Goal: Entertainment & Leisure: Consume media (video, audio)

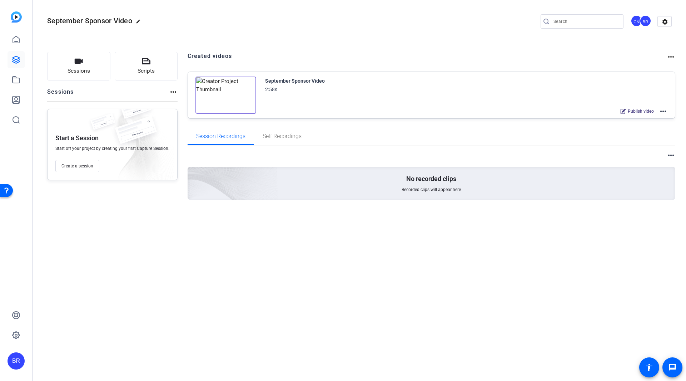
click at [223, 93] on img at bounding box center [225, 94] width 61 height 37
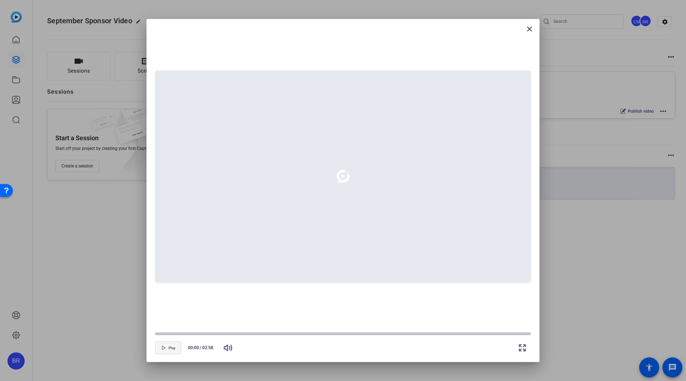
click at [162, 351] on span "button" at bounding box center [168, 347] width 26 height 17
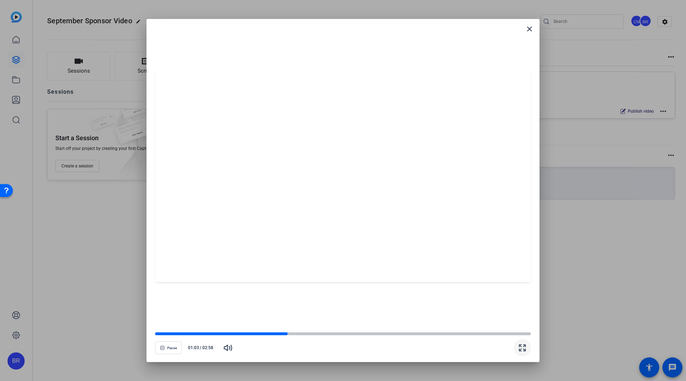
click at [517, 344] on span "button" at bounding box center [522, 347] width 17 height 17
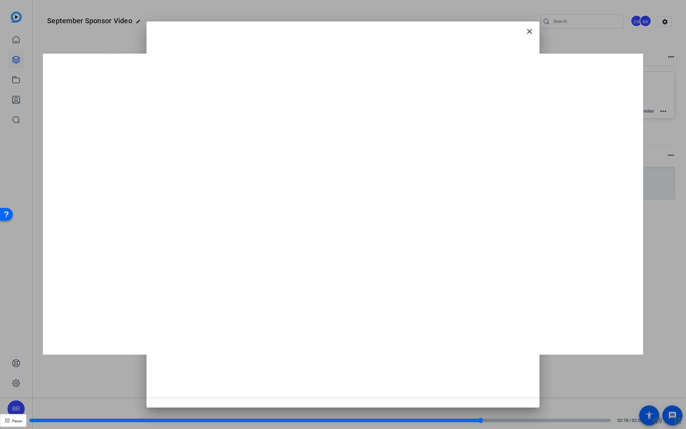
click at [0, 0] on div at bounding box center [0, 0] width 0 height 0
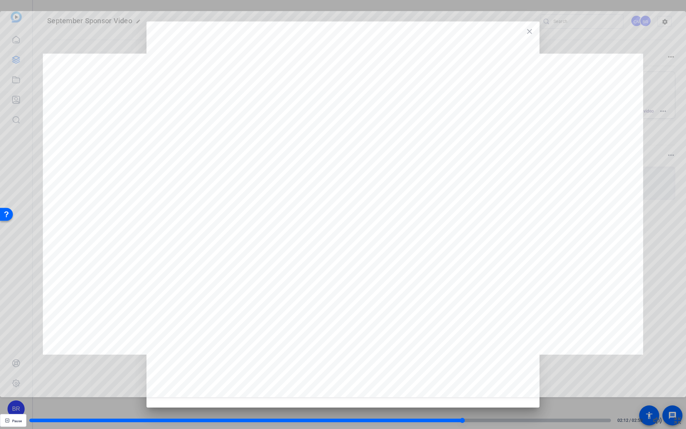
click at [0, 0] on div at bounding box center [0, 0] width 0 height 0
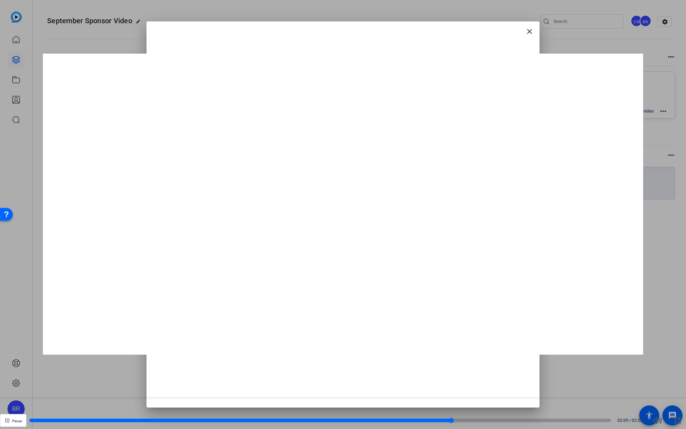
click at [0, 0] on div at bounding box center [0, 0] width 0 height 0
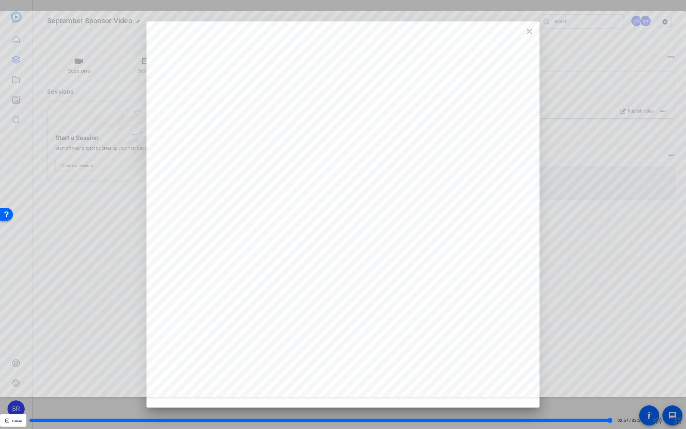
click at [0, 0] on div at bounding box center [0, 0] width 0 height 0
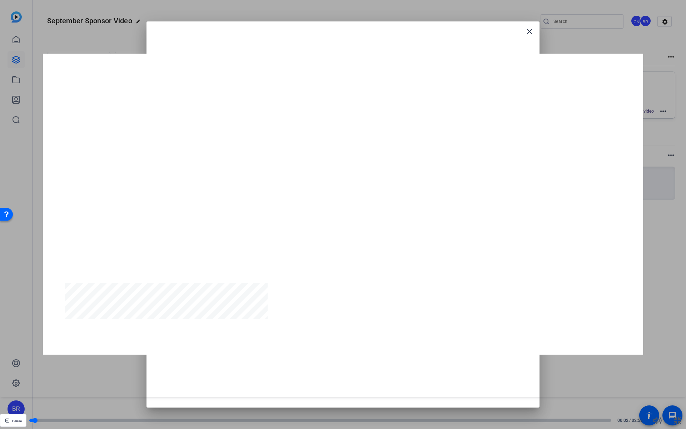
click at [0, 0] on div at bounding box center [0, 0] width 0 height 0
drag, startPoint x: 34, startPoint y: 421, endPoint x: 20, endPoint y: 420, distance: 14.3
click at [20, 30] on div "Pause 00:00 / 02:58" at bounding box center [63, 30] width 120 height 0
drag, startPoint x: 42, startPoint y: 420, endPoint x: 9, endPoint y: 418, distance: 33.3
click at [9, 30] on div "Pause 00:00 / 02:58" at bounding box center [63, 30] width 120 height 0
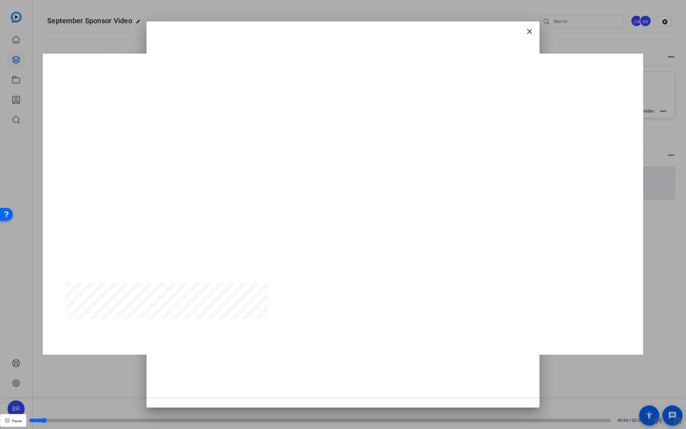
click at [59, 380] on div at bounding box center [320, 420] width 582 height 4
click at [71, 380] on div at bounding box center [320, 420] width 582 height 4
click at [74, 380] on div at bounding box center [73, 420] width 6 height 6
click at [81, 380] on div at bounding box center [320, 420] width 582 height 4
click at [23, 380] on span "button" at bounding box center [13, 420] width 26 height 17
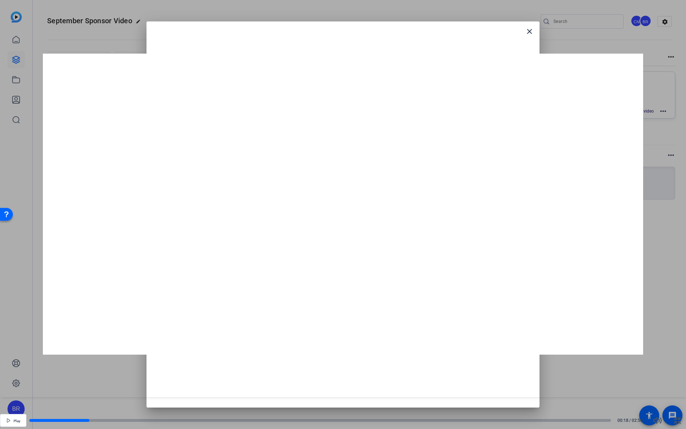
click at [0, 0] on div at bounding box center [0, 0] width 0 height 0
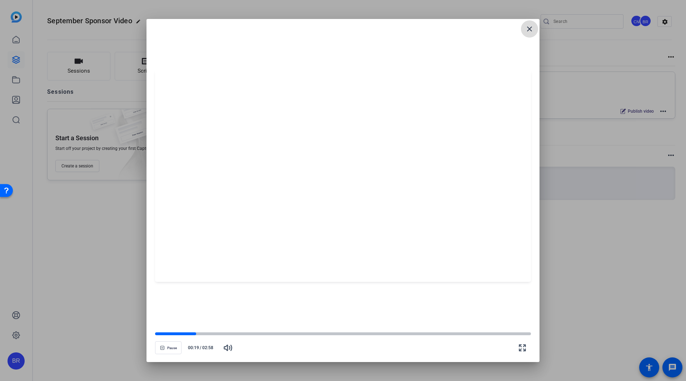
click at [0, 0] on span at bounding box center [0, 0] width 0 height 0
